Goal: Information Seeking & Learning: Check status

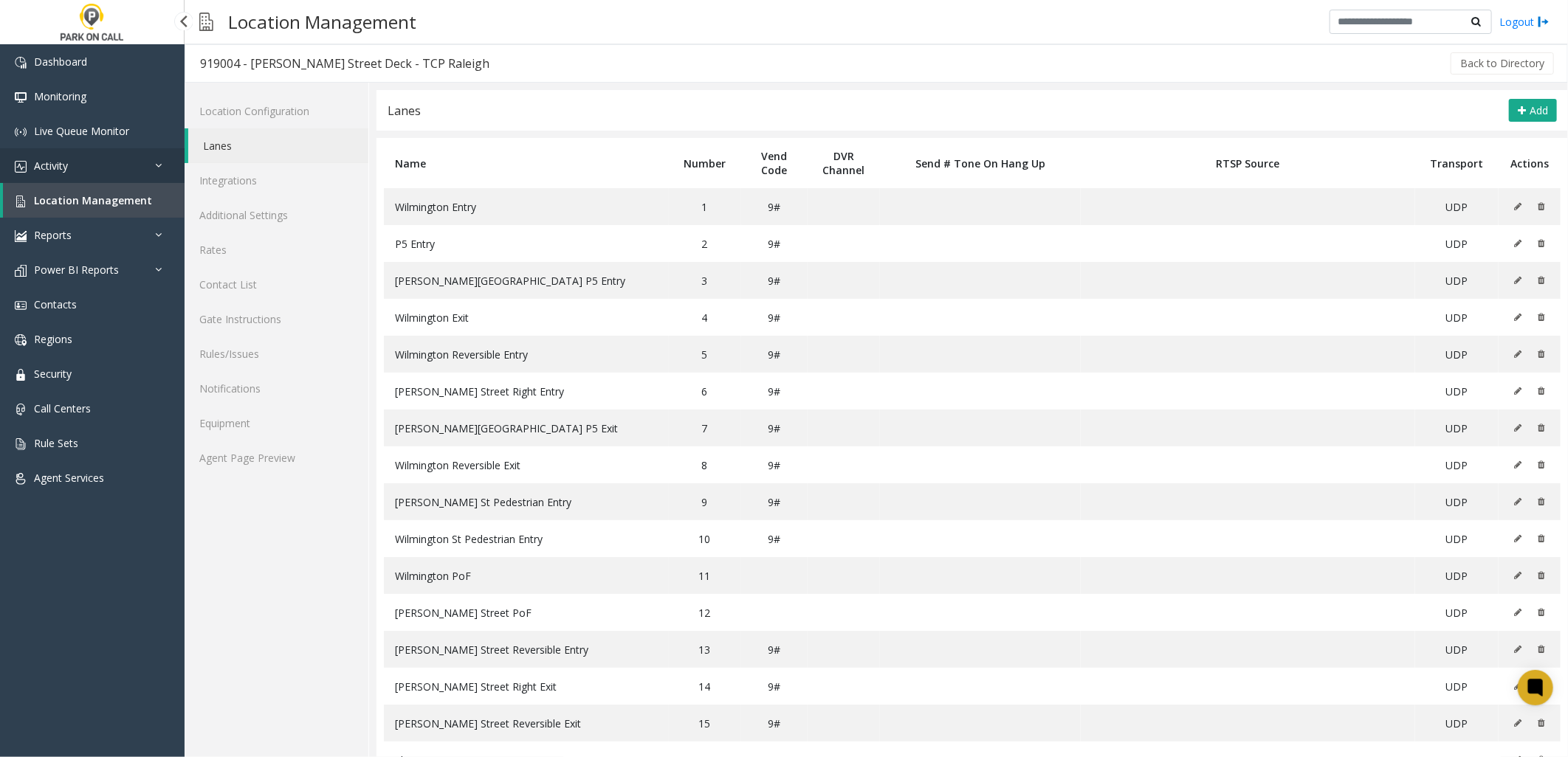
scroll to position [53, 0]
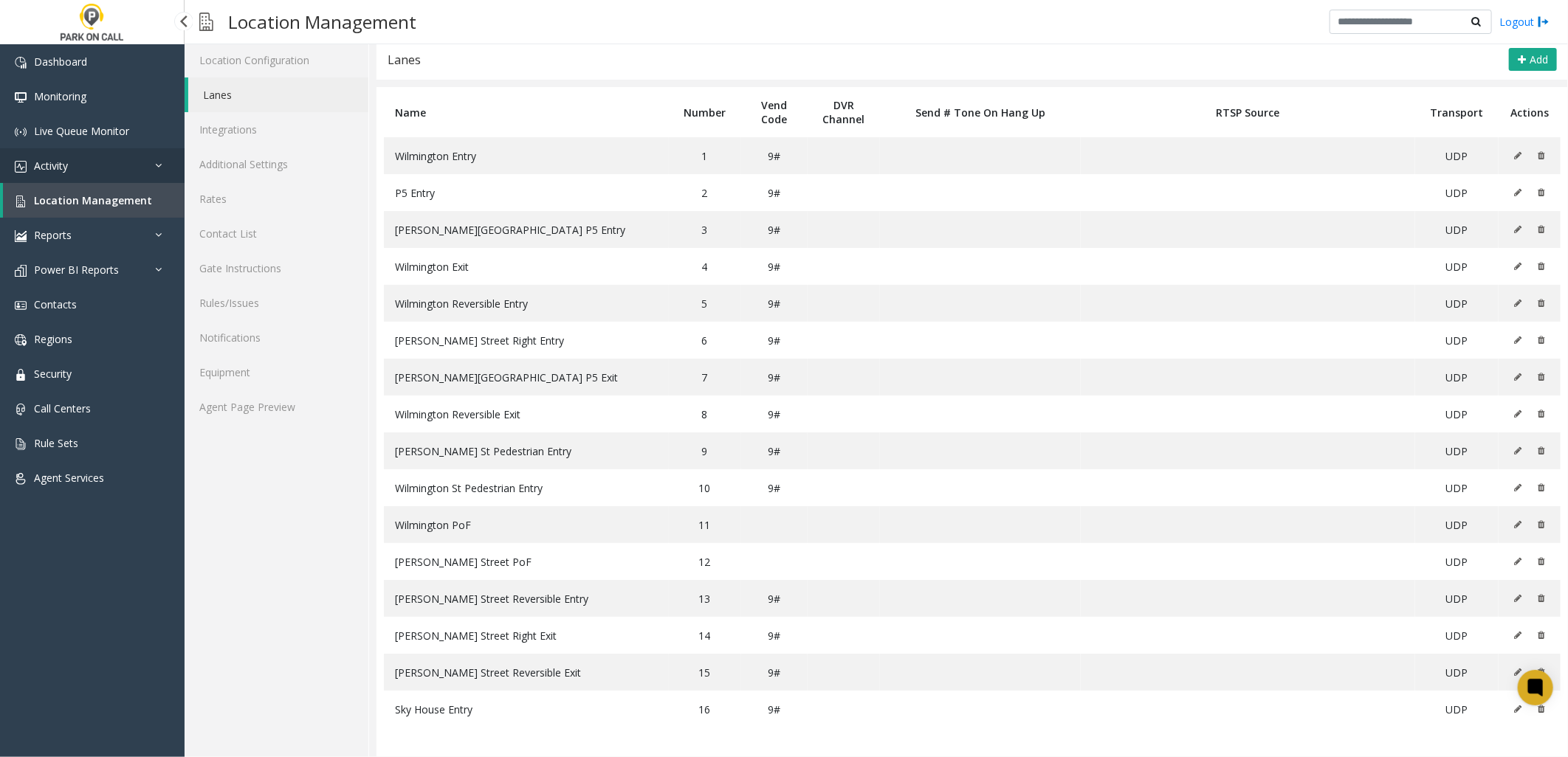
click at [75, 158] on link "Activity" at bounding box center [92, 165] width 184 height 34
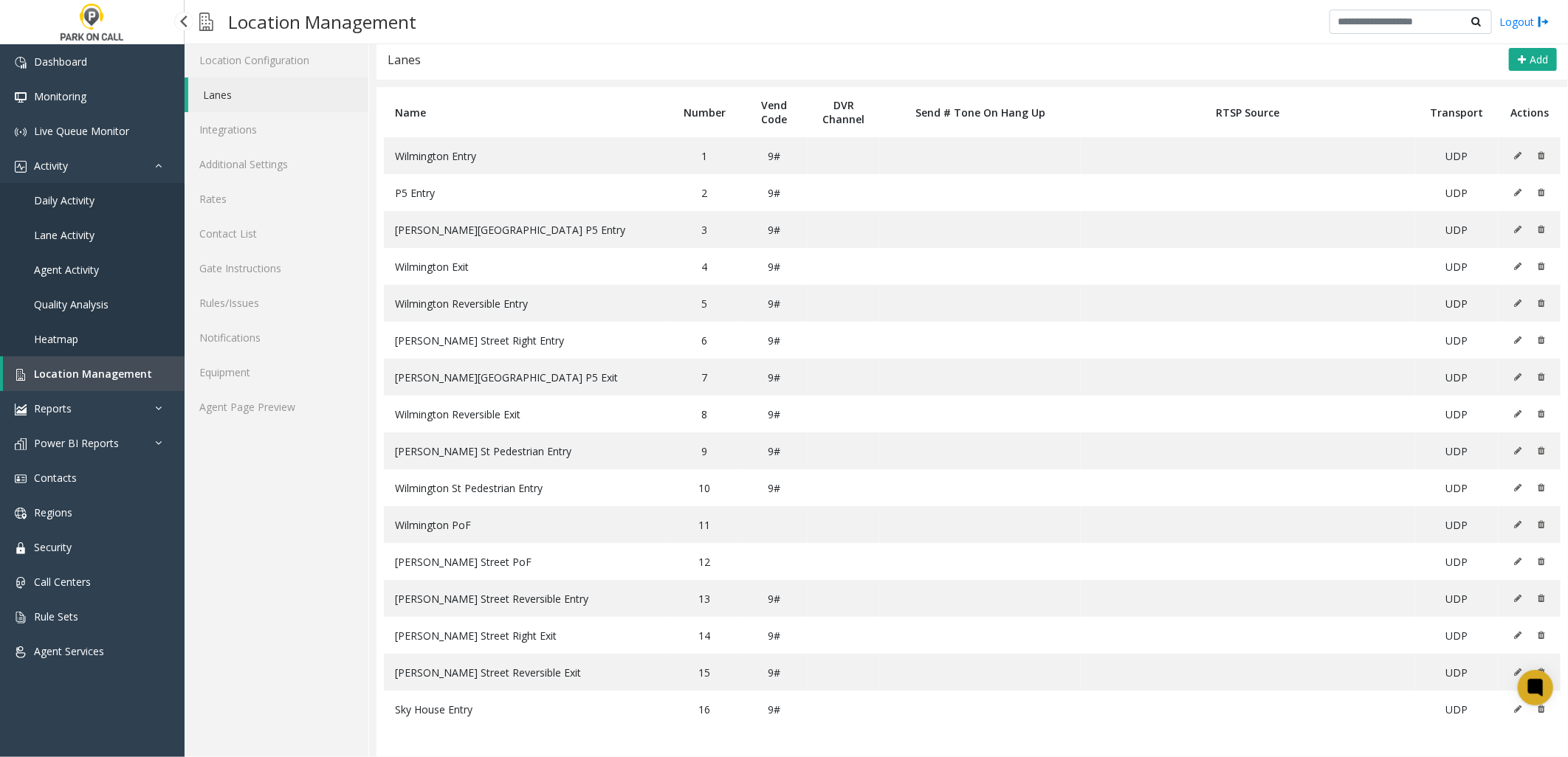
click at [93, 194] on span "Daily Activity" at bounding box center [64, 200] width 60 height 14
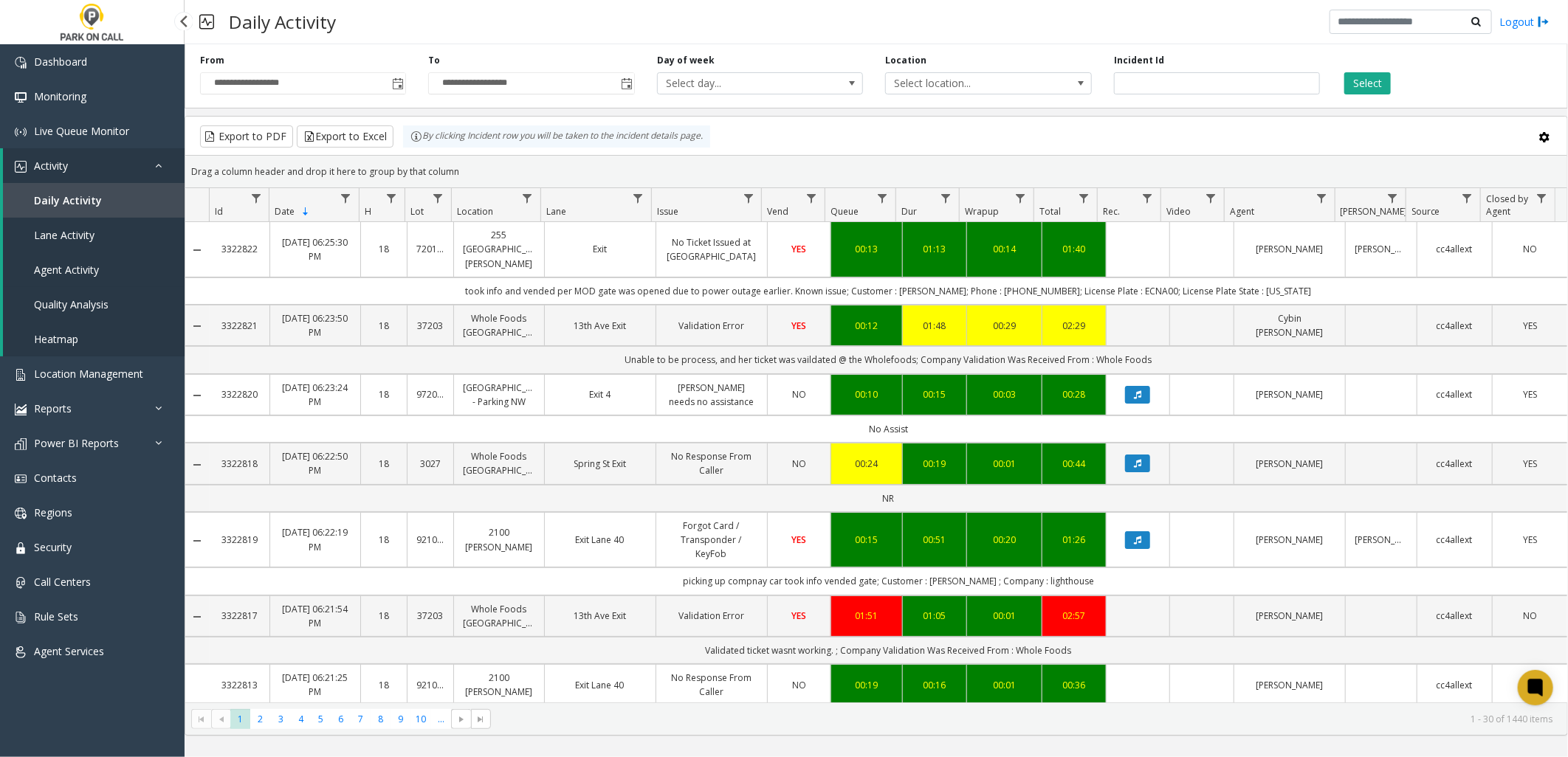
click at [83, 274] on span "Agent Activity" at bounding box center [65, 269] width 65 height 14
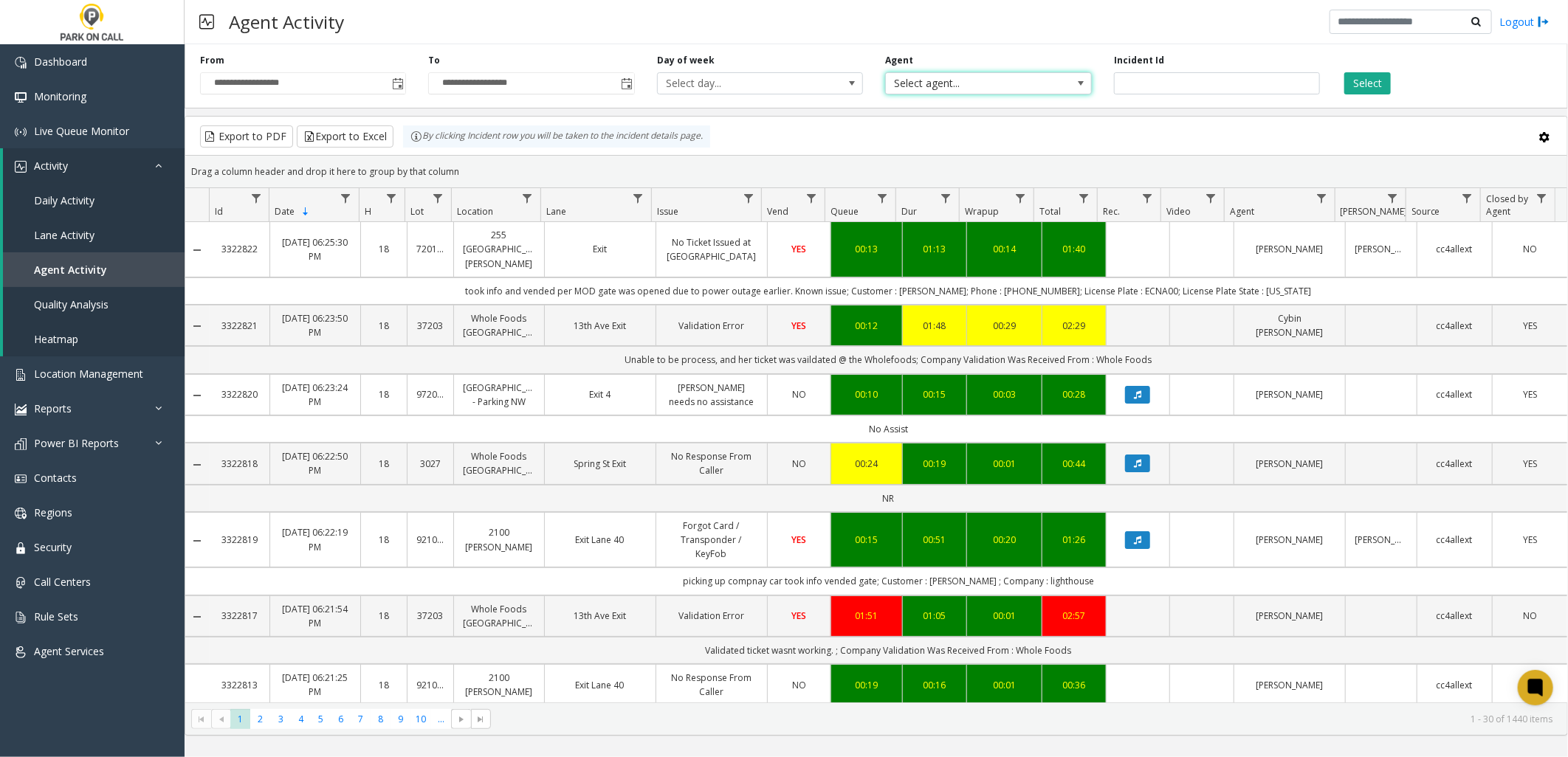
click at [948, 87] on span "Select agent..." at bounding box center [967, 83] width 164 height 21
type input "****"
click at [931, 157] on li "[PERSON_NAME]" at bounding box center [989, 161] width 202 height 20
click at [1373, 86] on button "Select" at bounding box center [1367, 83] width 46 height 22
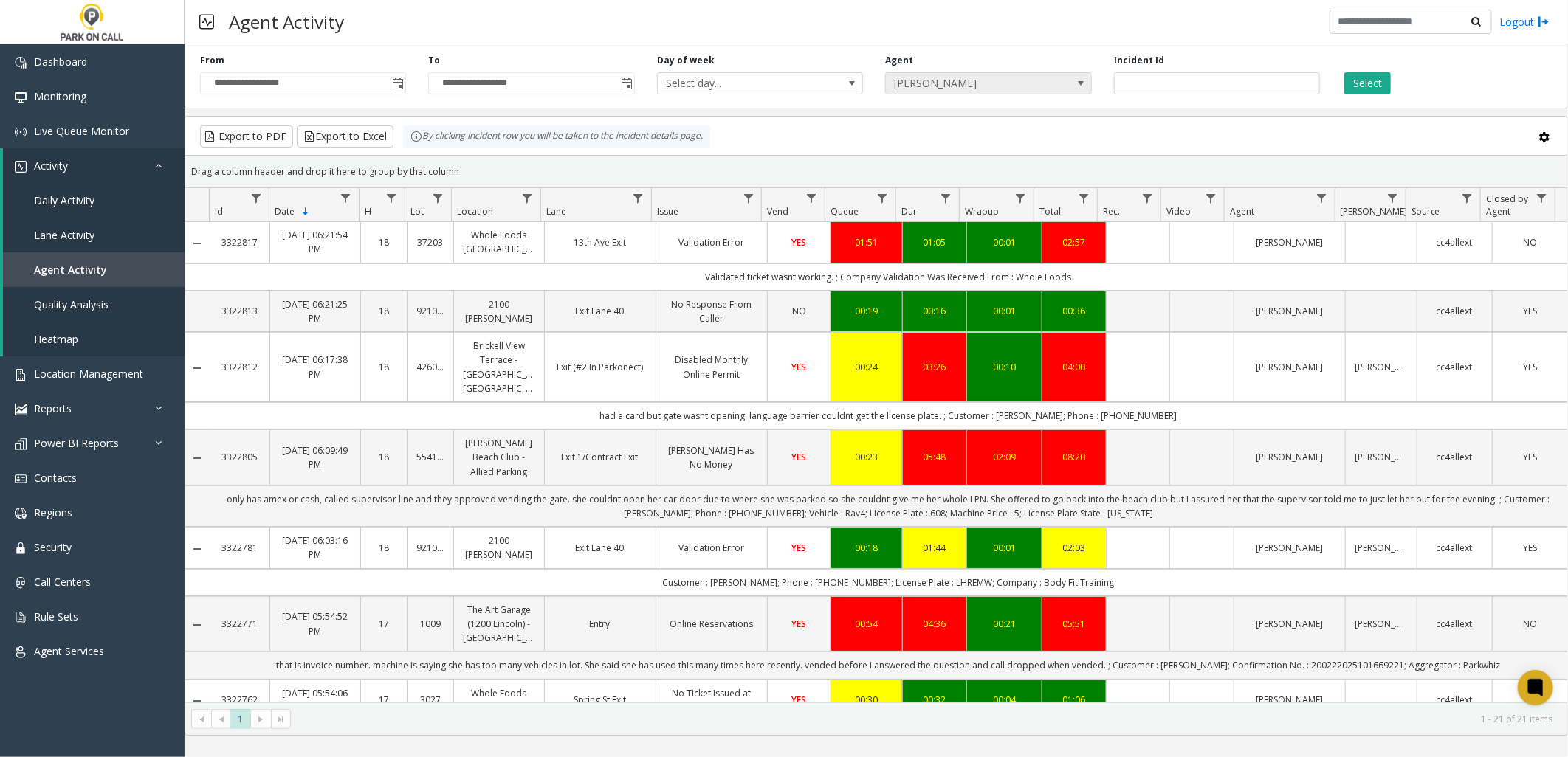
click at [955, 80] on span "[PERSON_NAME]" at bounding box center [967, 83] width 164 height 21
type input "****"
click at [1010, 164] on li "[PERSON_NAME]" at bounding box center [989, 166] width 202 height 20
click at [1375, 84] on button "Select" at bounding box center [1367, 83] width 46 height 22
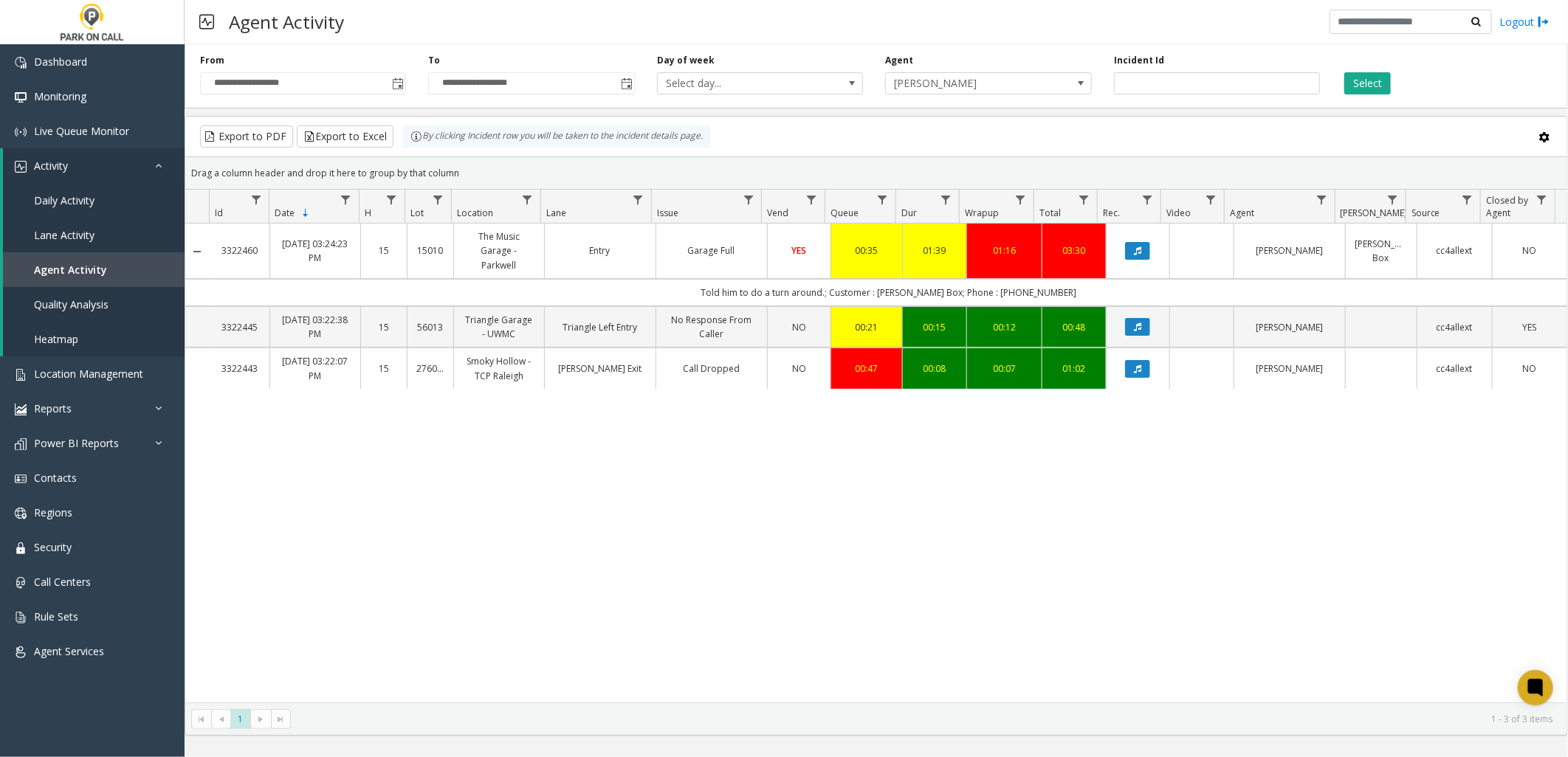
click at [647, 557] on div "3322460 [DATE] 03:24:23 PM 15 15010 [GEOGRAPHIC_DATA] - Parkwell Entry Garage F…" at bounding box center [876, 463] width 1382 height 479
click at [818, 489] on div "3322460 [DATE] 03:24:23 PM 15 15010 [GEOGRAPHIC_DATA] - Parkwell Entry Garage F…" at bounding box center [876, 463] width 1382 height 479
